Goal: Check status: Check status

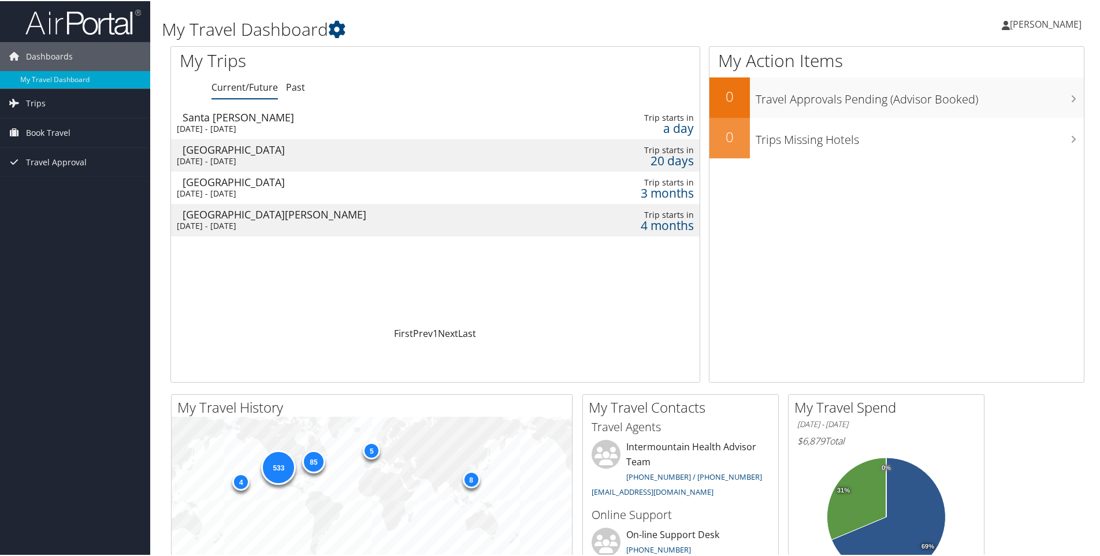
click at [284, 124] on div "[DATE] - [DATE]" at bounding box center [335, 128] width 316 height 10
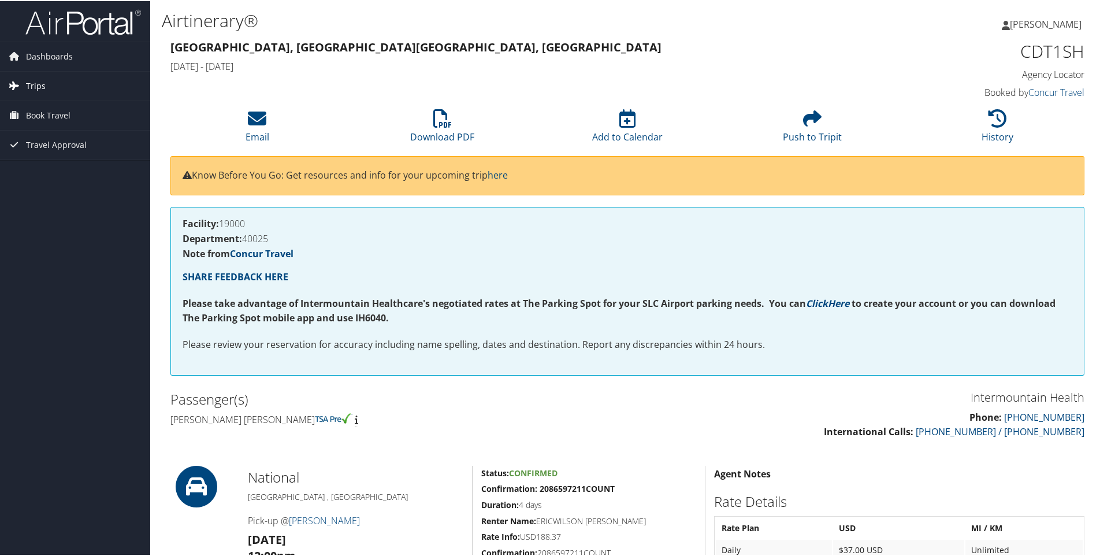
click at [34, 83] on span "Trips" at bounding box center [36, 84] width 20 height 29
click at [58, 107] on link "Current/Future Trips" at bounding box center [75, 107] width 150 height 17
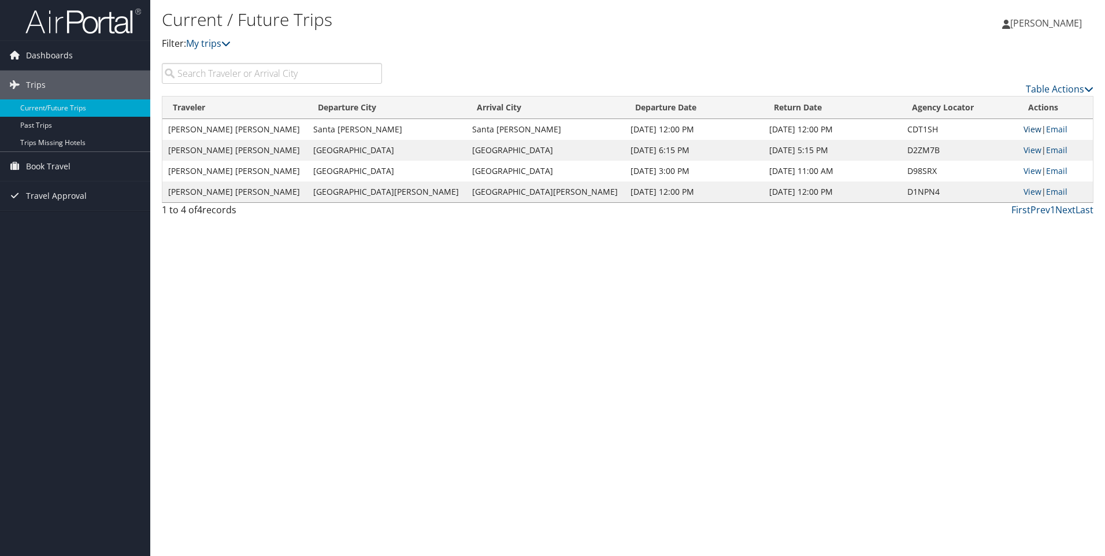
click at [1023, 128] on link "View" at bounding box center [1032, 129] width 18 height 11
